Goal: Transaction & Acquisition: Purchase product/service

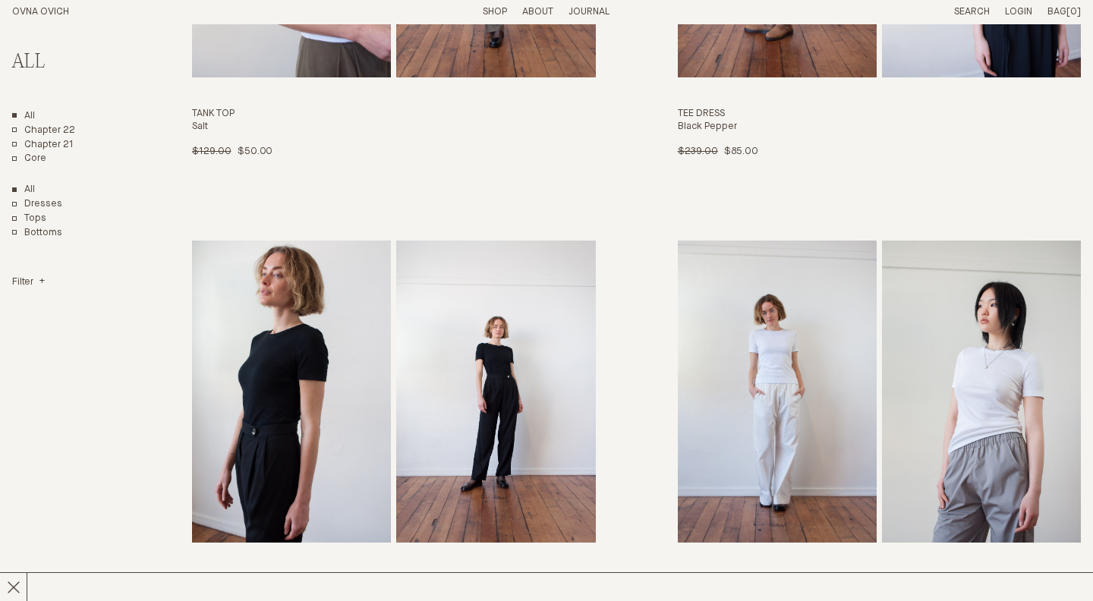
scroll to position [7393, 0]
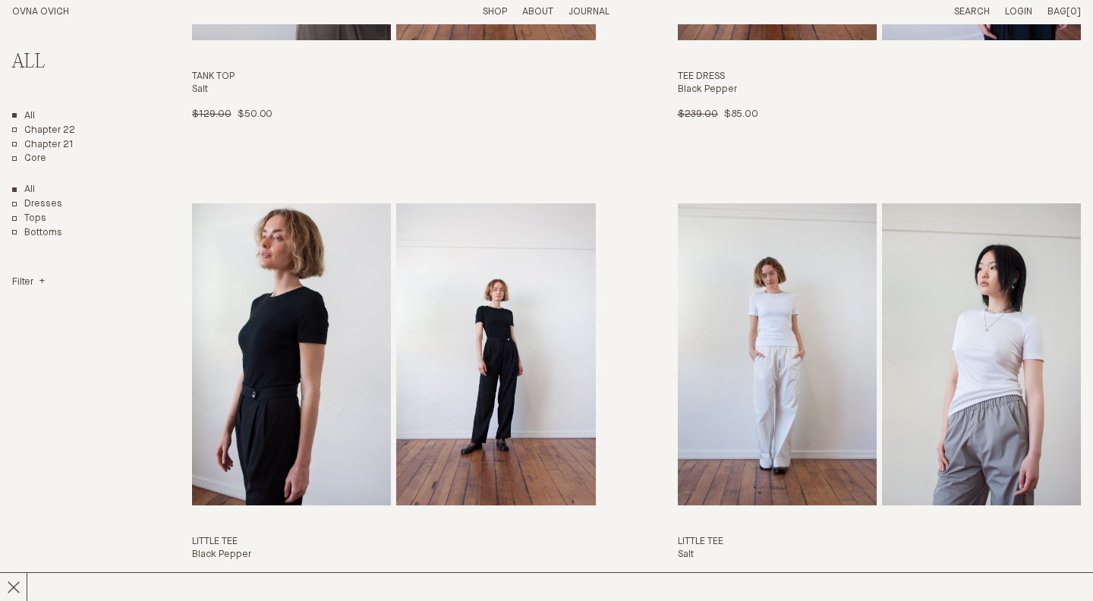
click at [319, 304] on img "Little Tee" at bounding box center [291, 354] width 199 height 303
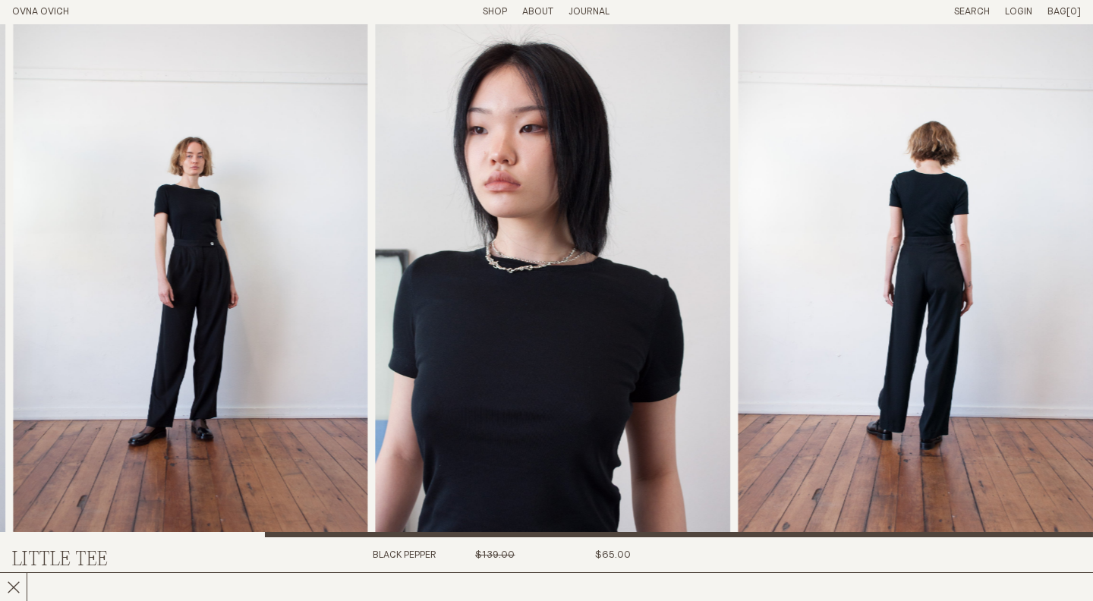
scroll to position [22, 0]
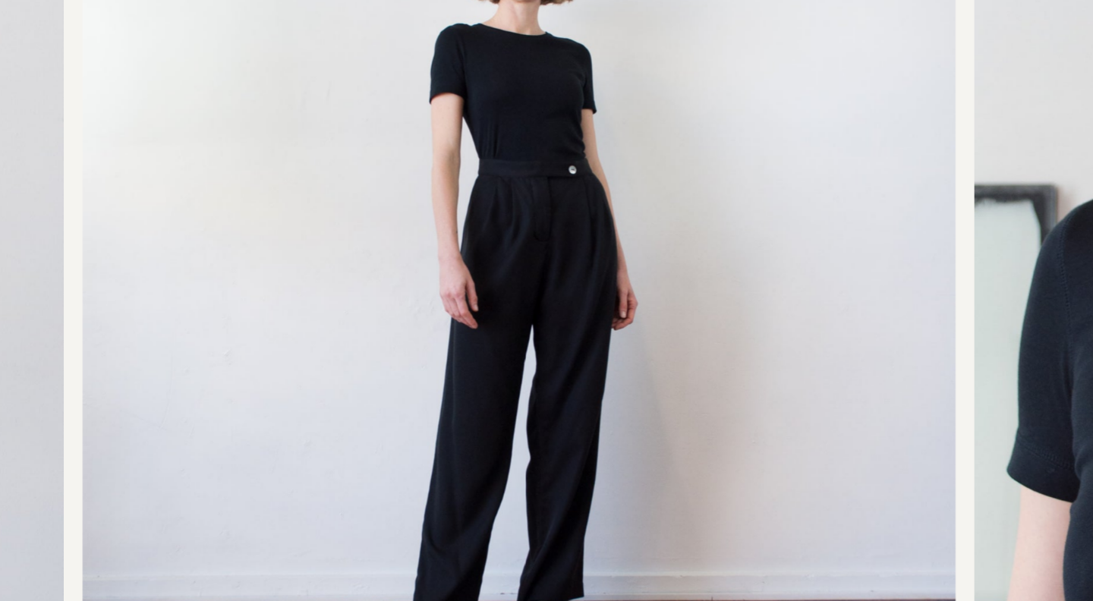
click at [555, 292] on img "2 / 4" at bounding box center [540, 269] width 355 height 534
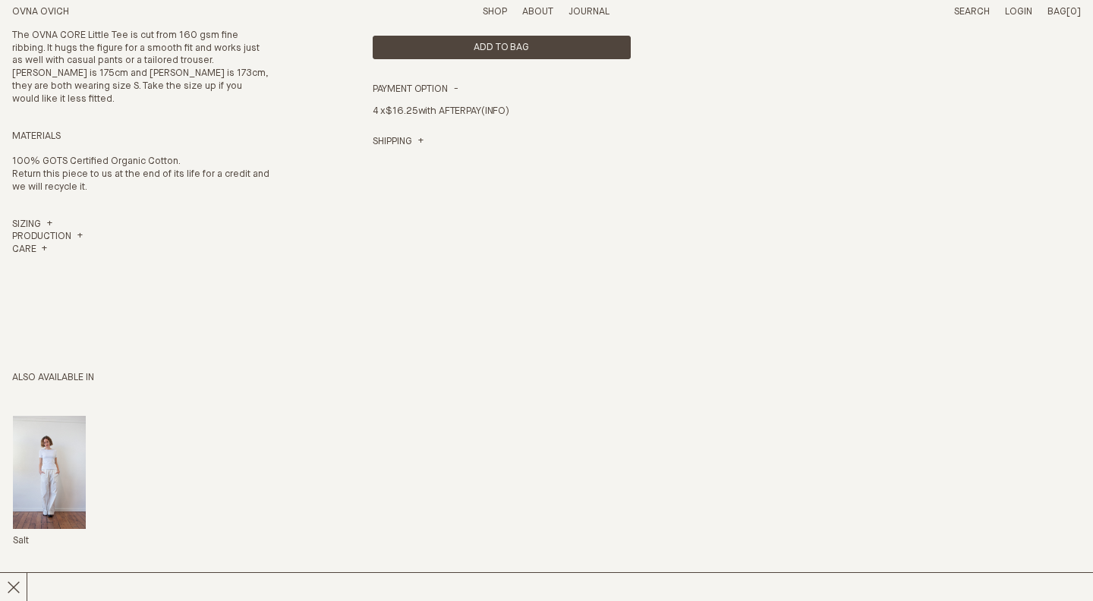
scroll to position [634, 0]
